Goal: Check status: Check status

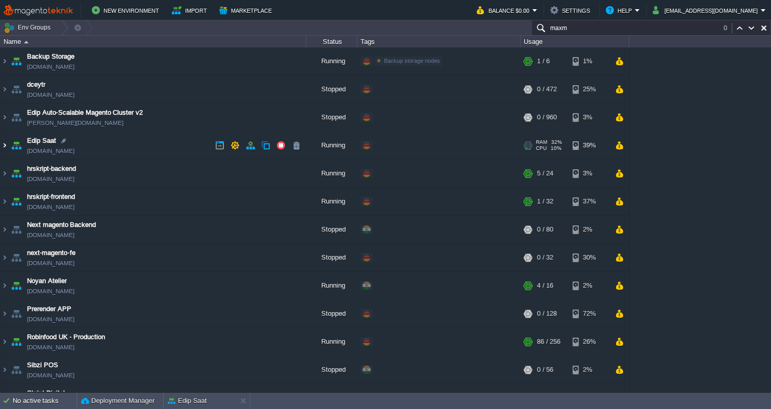
click at [6, 143] on img at bounding box center [5, 145] width 8 height 28
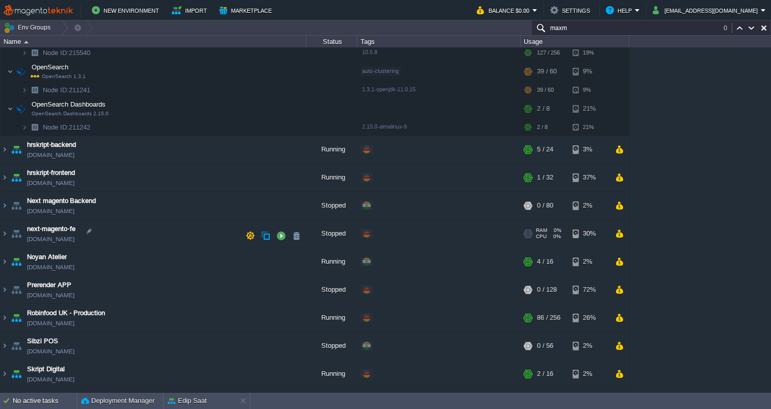
scroll to position [194, 0]
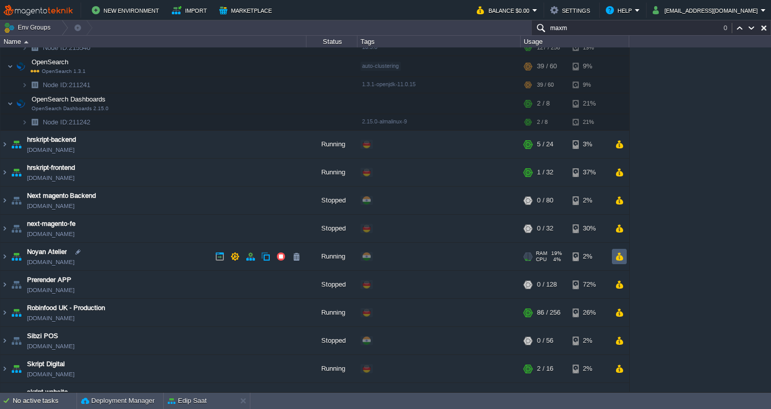
click at [622, 256] on button "button" at bounding box center [619, 256] width 9 height 9
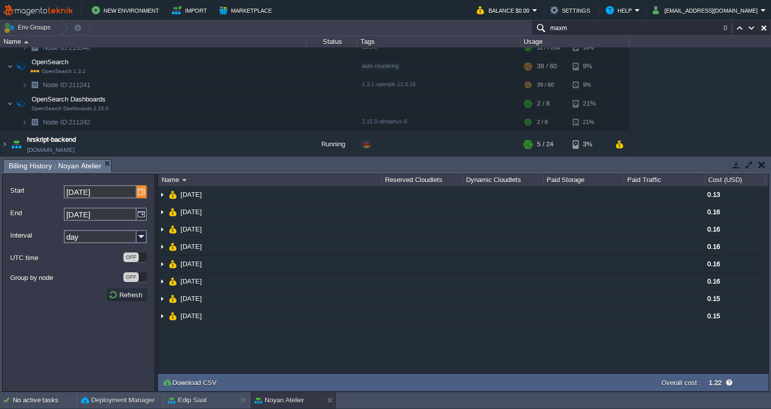
click at [141, 193] on img at bounding box center [142, 191] width 10 height 13
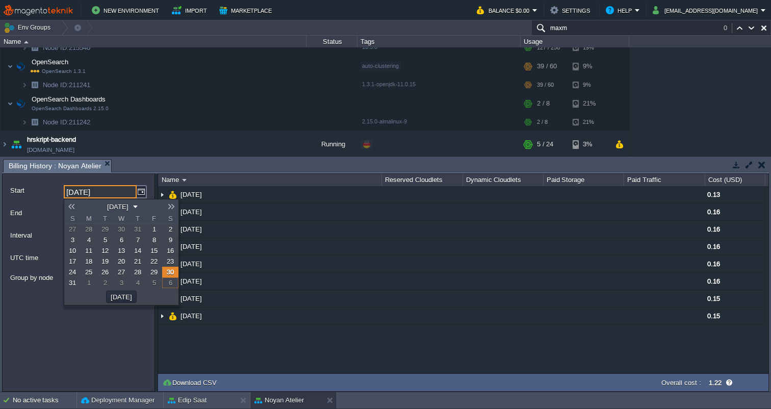
click at [73, 205] on link at bounding box center [71, 206] width 14 height 8
click at [106, 232] on span "1" at bounding box center [105, 229] width 4 height 8
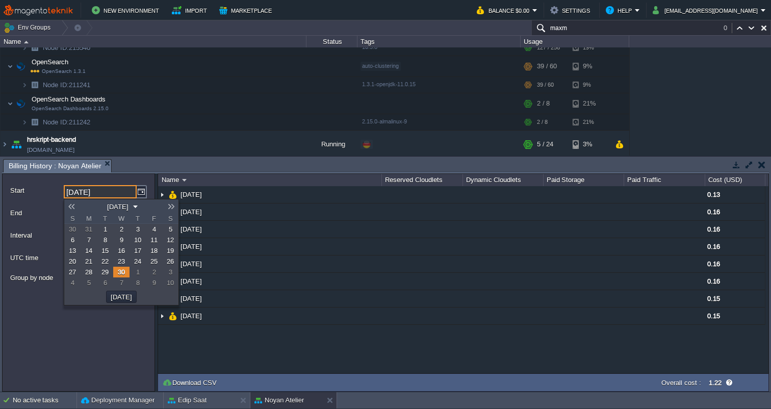
type input "[DATE]"
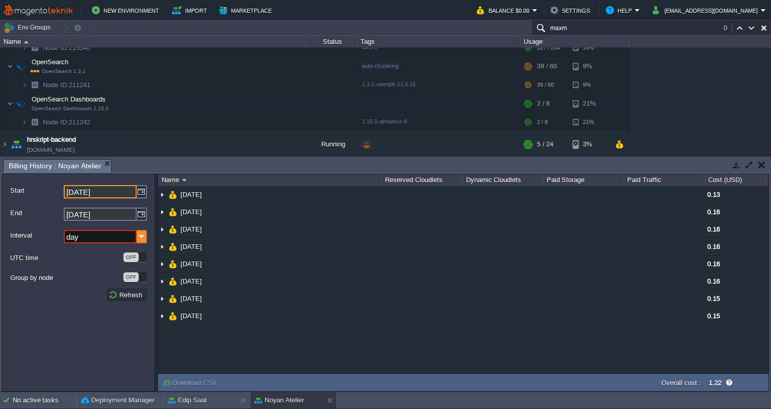
click at [141, 233] on img at bounding box center [142, 236] width 10 height 13
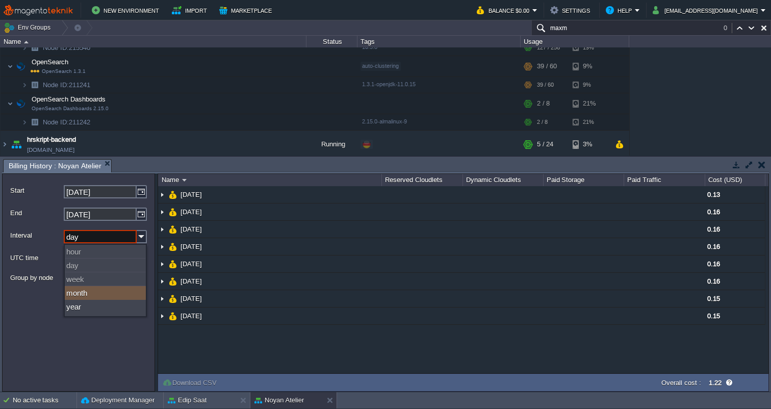
click at [92, 295] on div "month" at bounding box center [105, 293] width 81 height 14
type input "month"
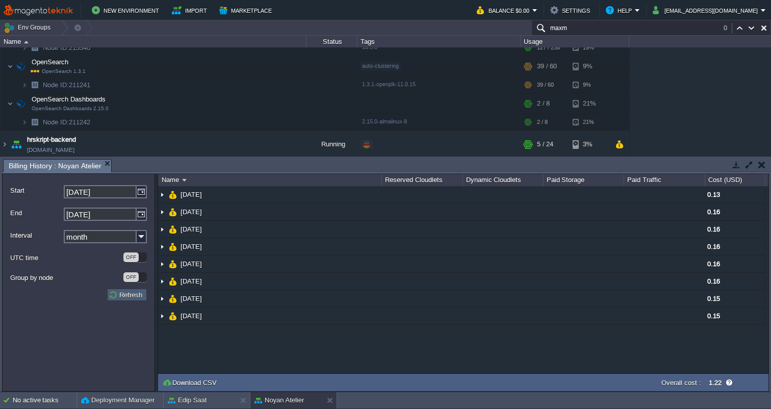
click at [129, 297] on button "Refresh" at bounding box center [127, 294] width 37 height 9
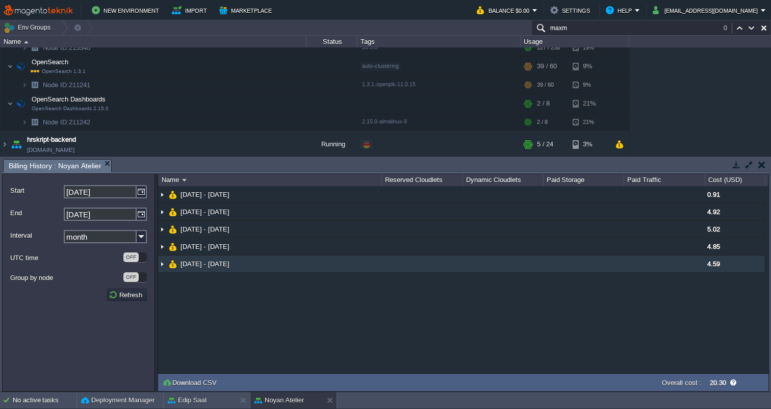
click at [164, 267] on img at bounding box center [162, 263] width 8 height 17
